Goal: Contribute content

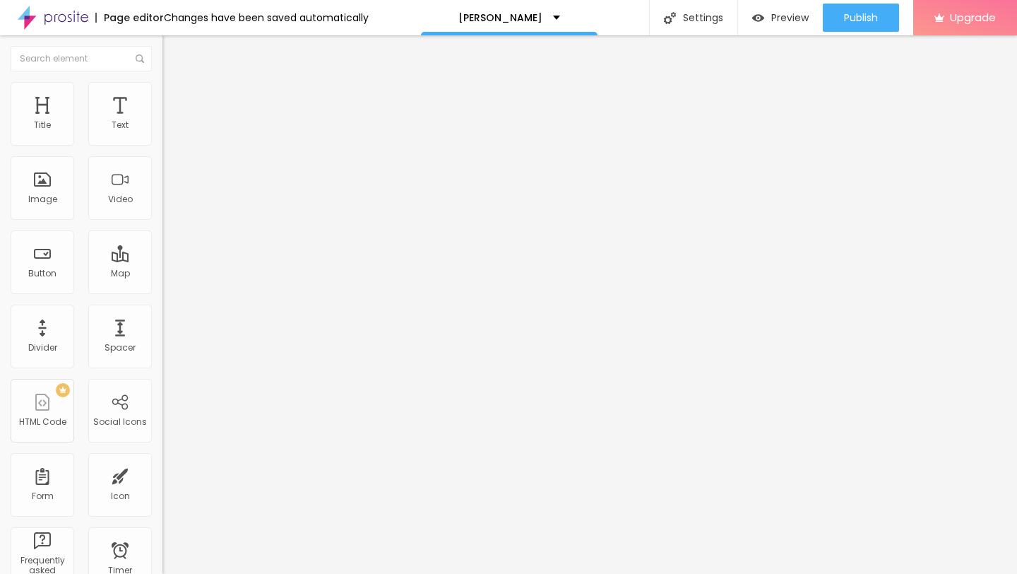
click at [162, 290] on input "[URL][DOMAIN_NAME]" at bounding box center [247, 282] width 170 height 14
click at [162, 290] on input "text" at bounding box center [247, 282] width 170 height 14
paste input "[URL][DOMAIN_NAME][PERSON_NAME]"
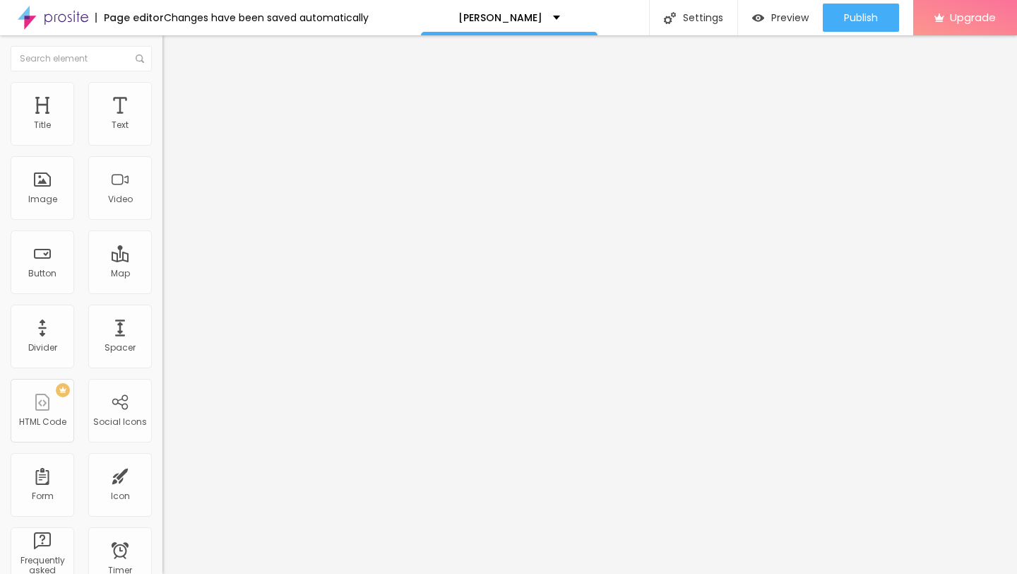
scroll to position [0, 97]
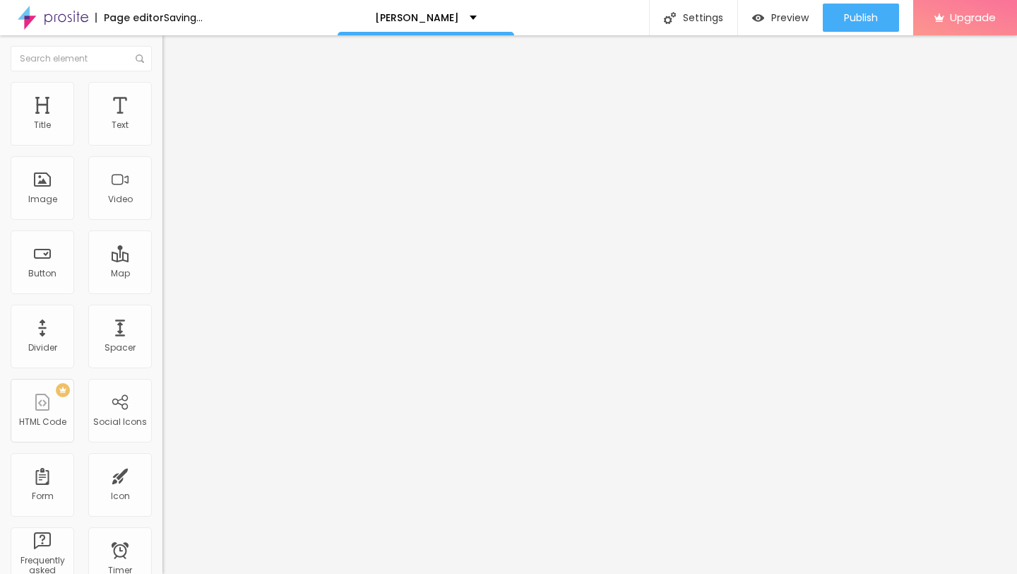
type input "[URL][DOMAIN_NAME][PERSON_NAME]"
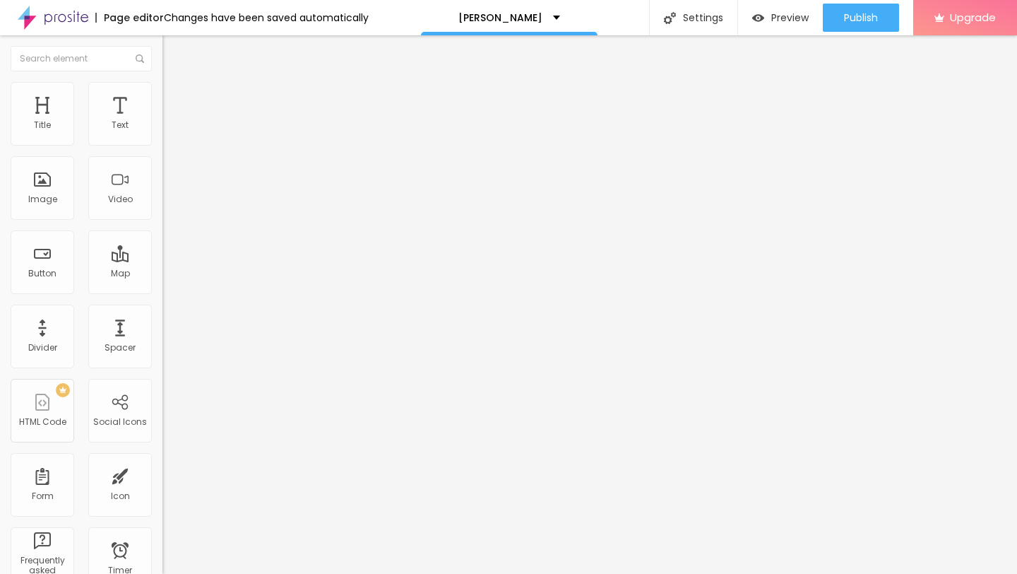
click at [162, 314] on img at bounding box center [165, 310] width 7 height 7
click at [162, 307] on div at bounding box center [243, 307] width 162 height 0
click at [798, 22] on span "Preview" at bounding box center [789, 17] width 37 height 11
click at [848, 23] on span "Publish" at bounding box center [861, 17] width 34 height 11
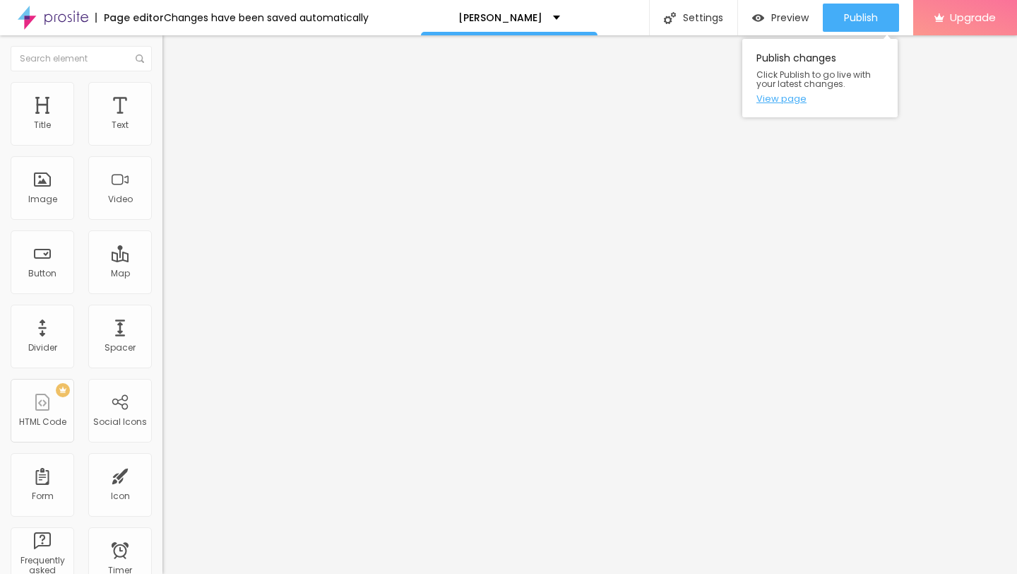
click at [786, 100] on link "View page" at bounding box center [819, 98] width 127 height 9
